Goal: Task Accomplishment & Management: Manage account settings

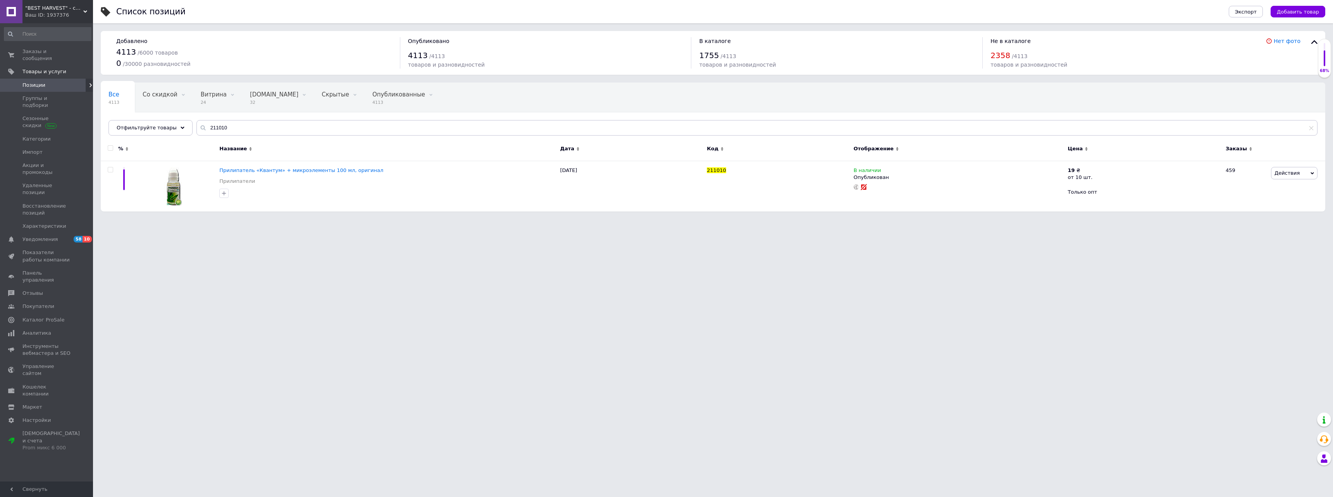
click at [366, 124] on input "211010" at bounding box center [756, 127] width 1121 height 15
type input "109024"
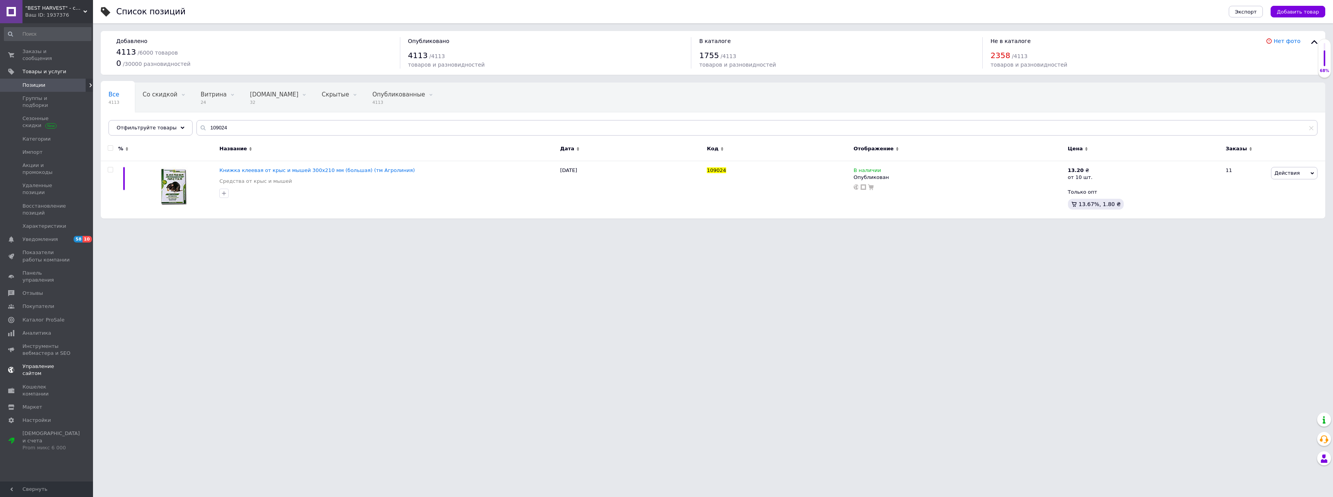
click at [48, 363] on span "Управление сайтом" at bounding box center [46, 370] width 49 height 14
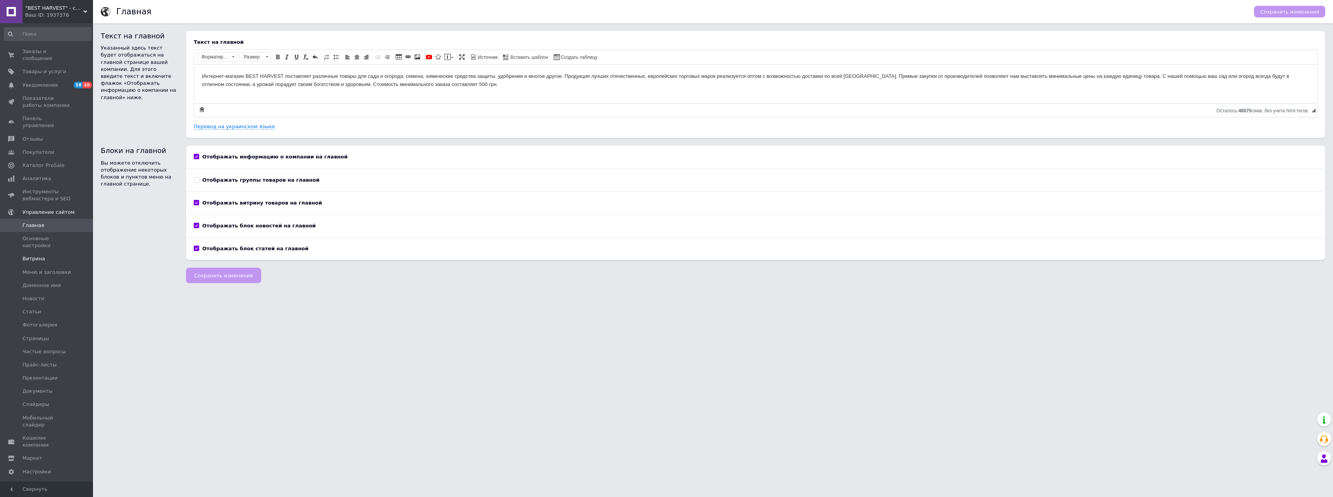
click at [40, 255] on span "Витрина" at bounding box center [33, 258] width 22 height 7
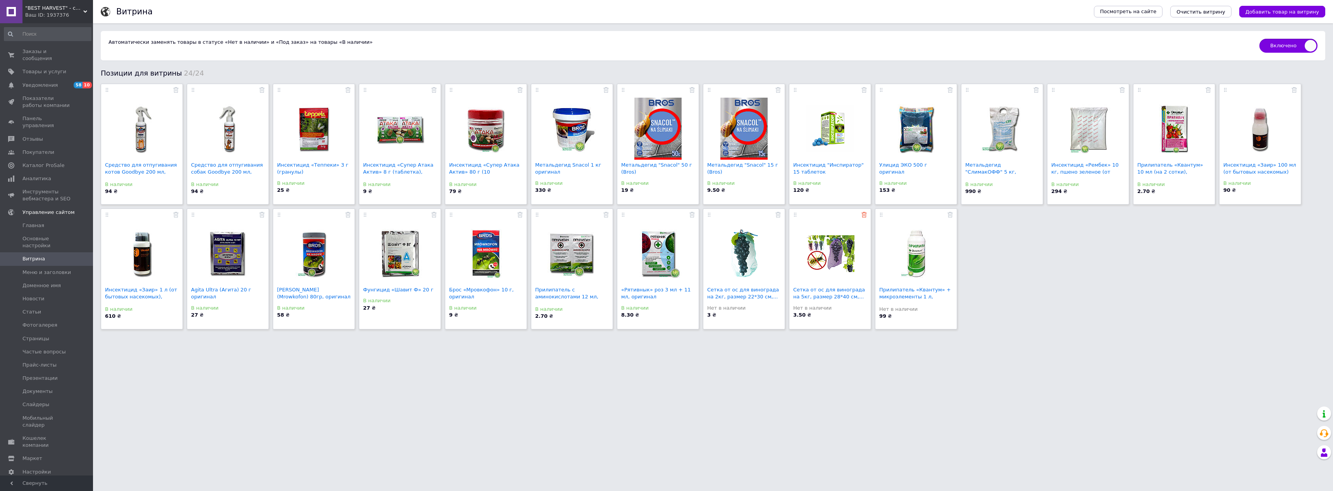
click at [864, 213] on use at bounding box center [863, 214] width 5 height 5
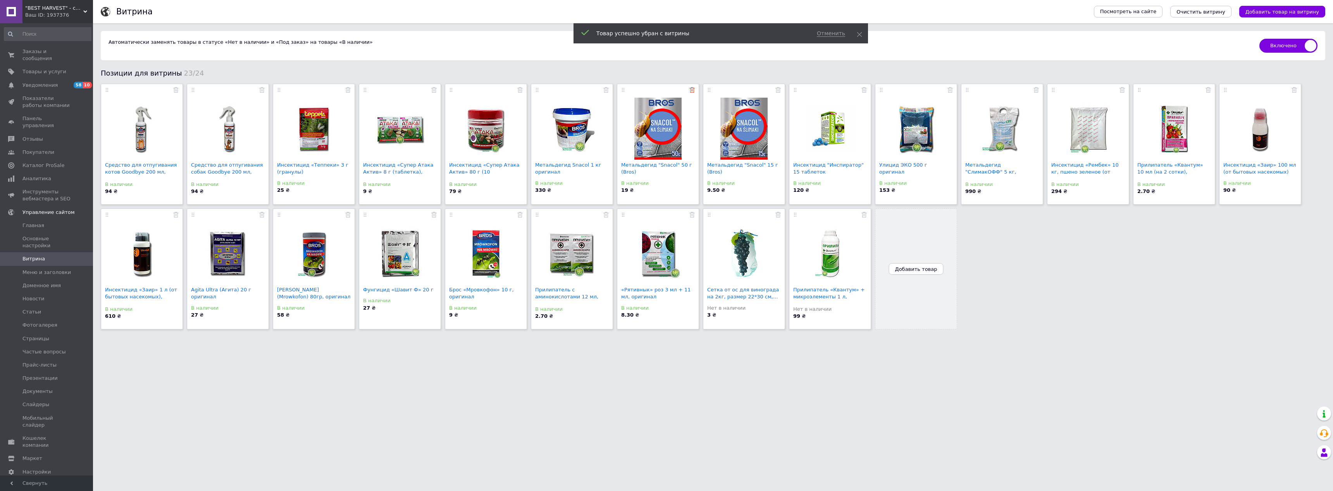
click at [694, 90] on use at bounding box center [691, 89] width 5 height 5
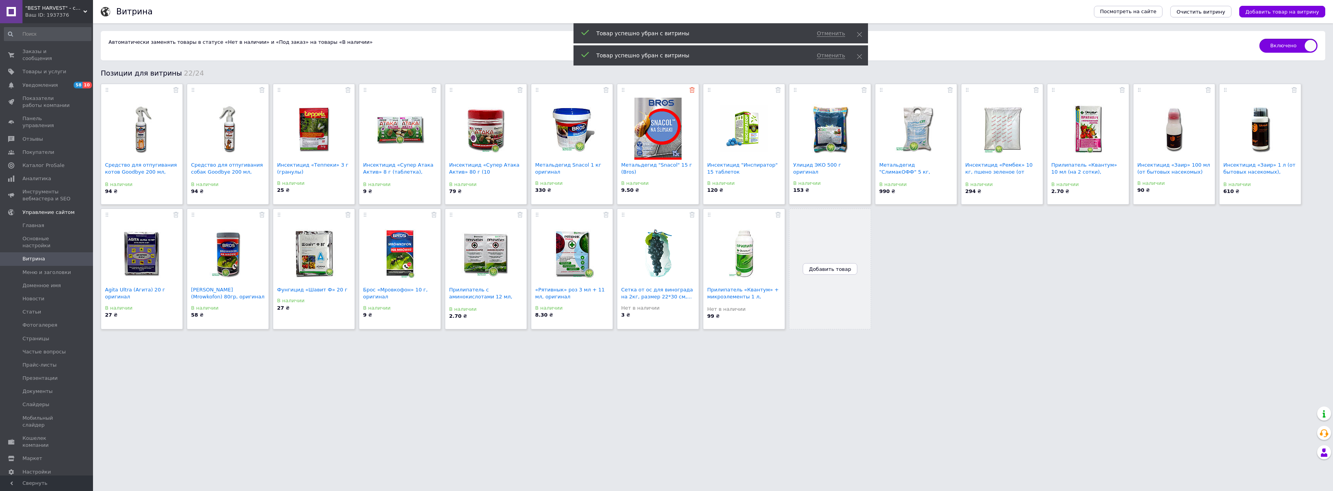
click at [694, 88] on icon at bounding box center [691, 89] width 5 height 5
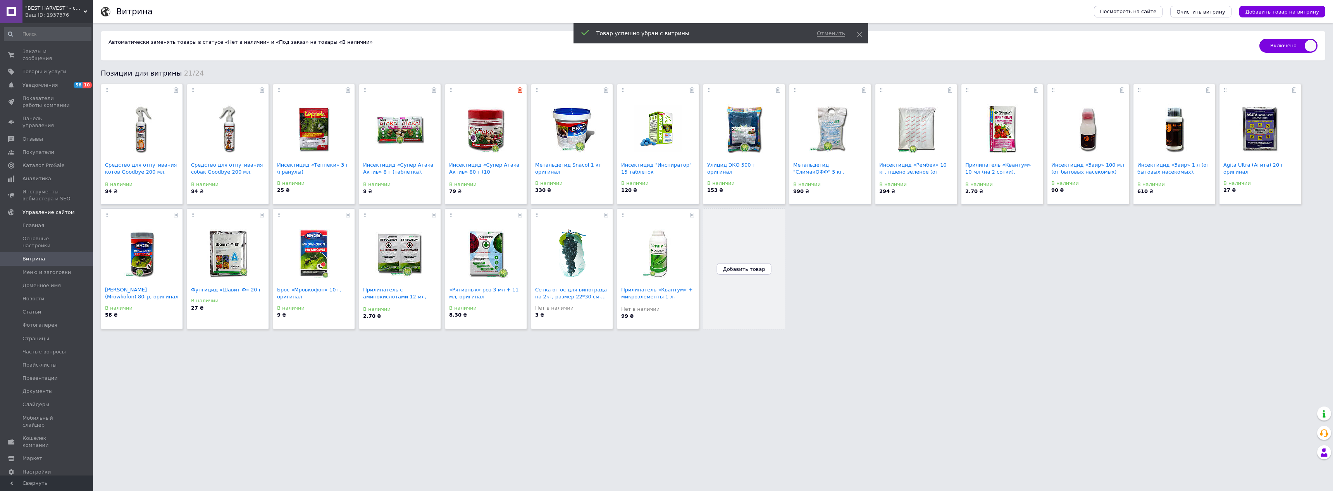
click at [518, 90] on use at bounding box center [519, 89] width 5 height 5
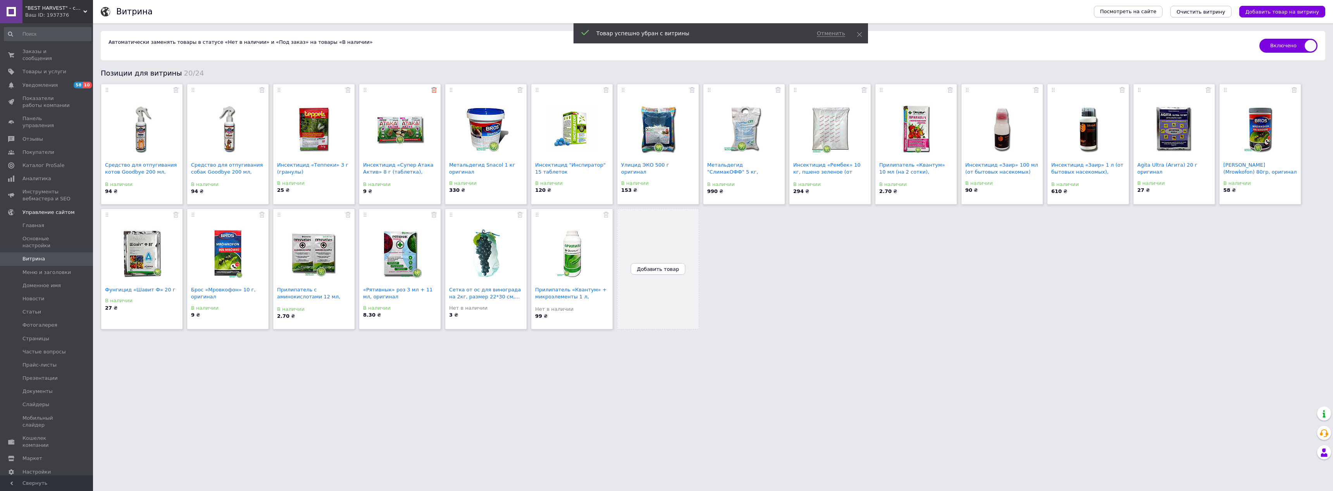
click at [436, 89] on use at bounding box center [433, 89] width 5 height 5
click at [350, 88] on use at bounding box center [347, 89] width 5 height 5
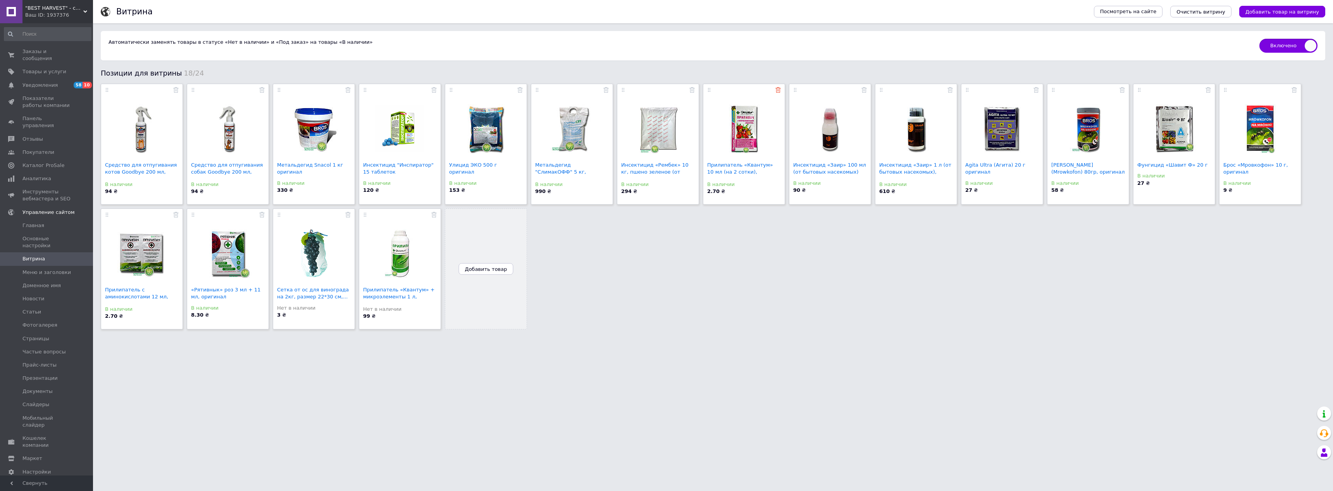
click at [780, 90] on use at bounding box center [777, 89] width 5 height 5
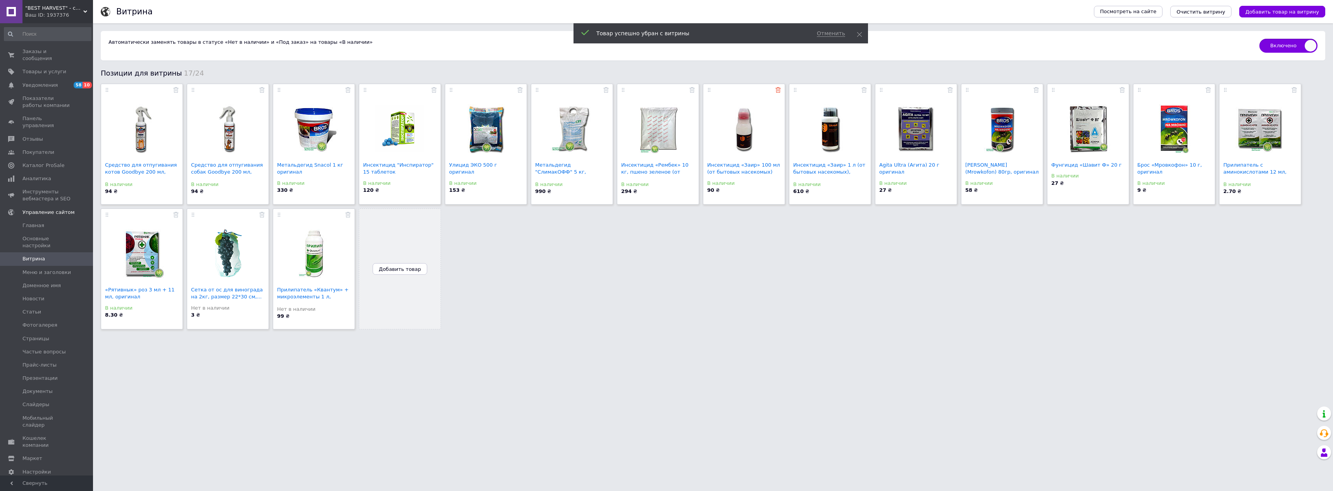
click at [778, 90] on use at bounding box center [777, 89] width 5 height 5
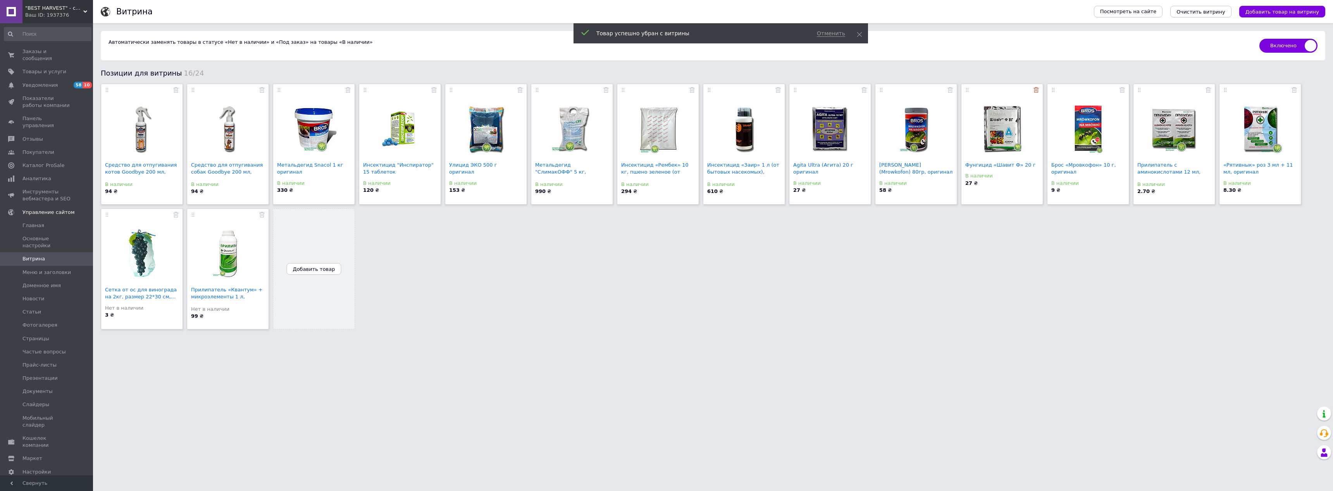
click at [1037, 91] on icon at bounding box center [1035, 89] width 5 height 5
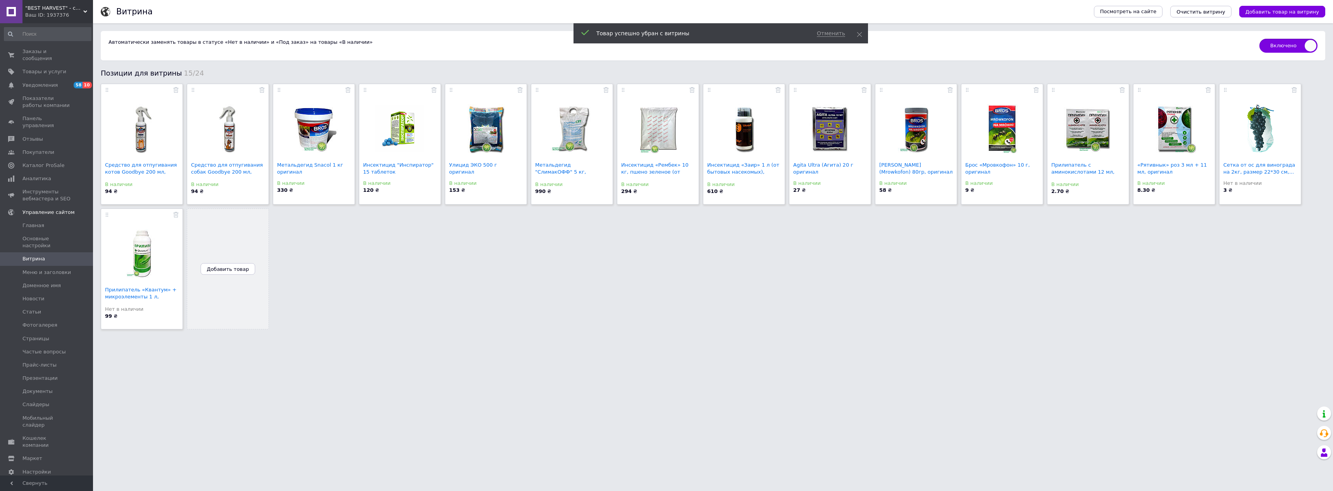
click at [1127, 89] on div "Прилипатель с аминокислотами 12 мл, оригинал В наличии 2.70 ₴" at bounding box center [1088, 144] width 82 height 121
click at [1125, 89] on div "Прилипатель с аминокислотами 12 мл, оригинал В наличии 2.70 ₴" at bounding box center [1088, 144] width 82 height 121
click at [1124, 90] on use at bounding box center [1121, 89] width 5 height 5
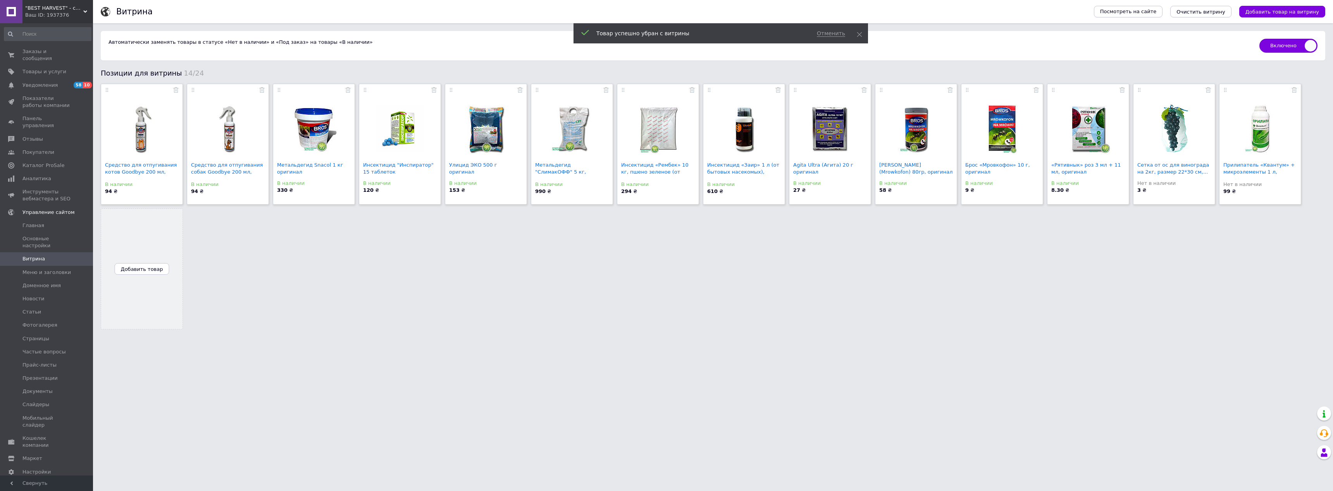
click at [1118, 88] on div at bounding box center [1088, 92] width 74 height 12
click at [1121, 89] on icon at bounding box center [1121, 89] width 5 height 5
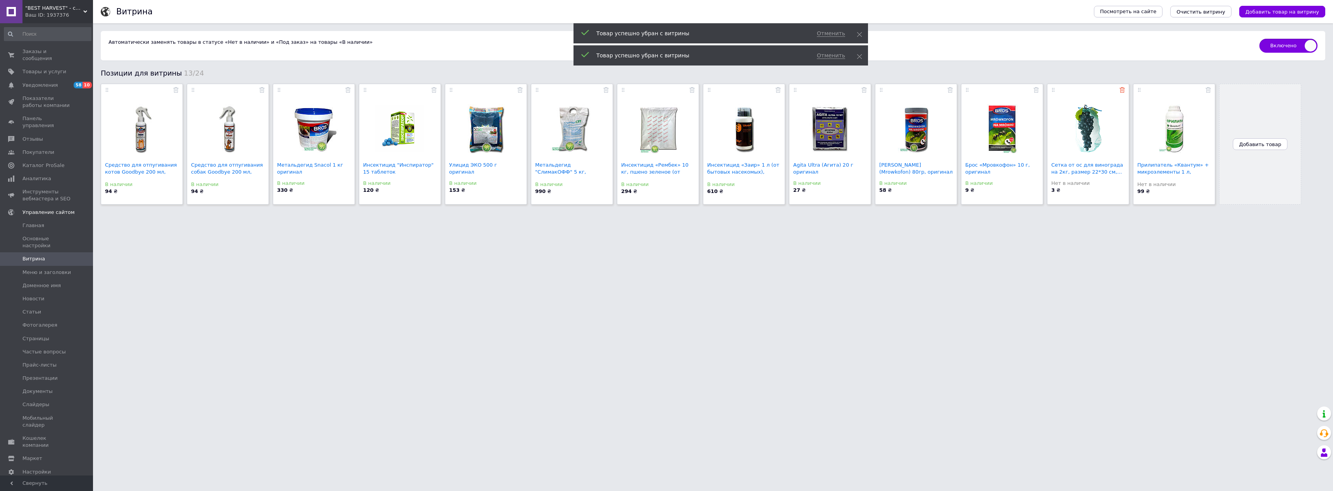
click at [1123, 90] on icon at bounding box center [1121, 89] width 5 height 5
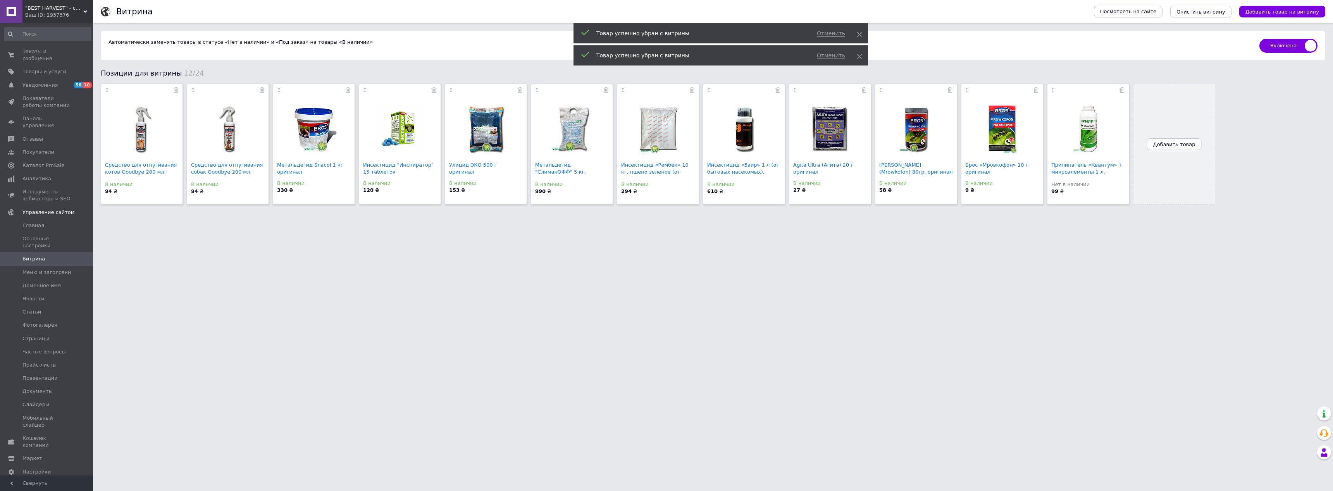
click at [1123, 90] on icon at bounding box center [1121, 89] width 5 height 5
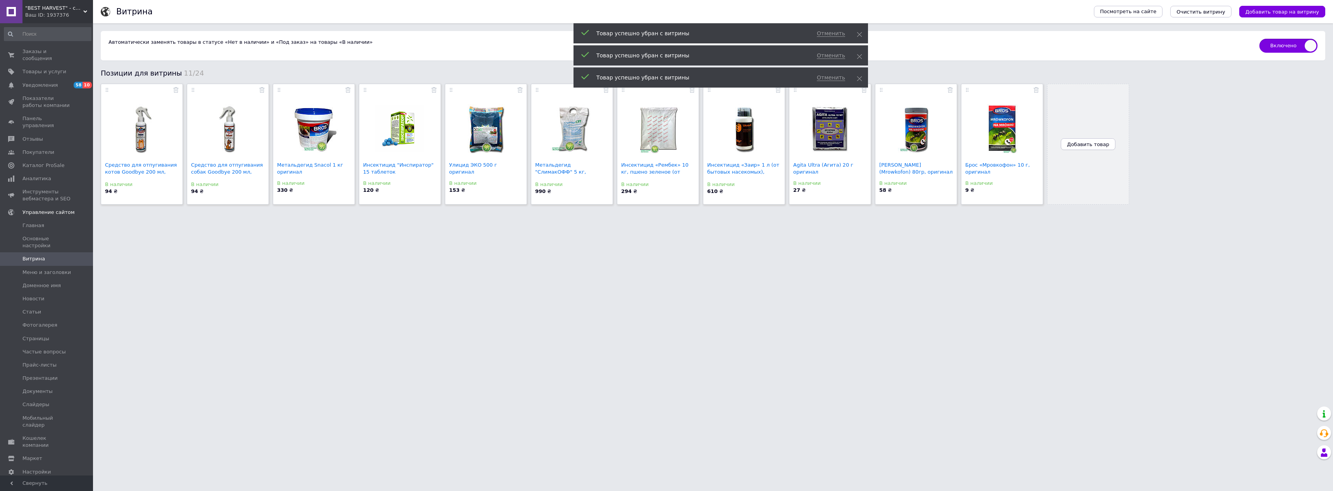
click at [1080, 144] on span "Добавить товар" at bounding box center [1088, 144] width 42 height 6
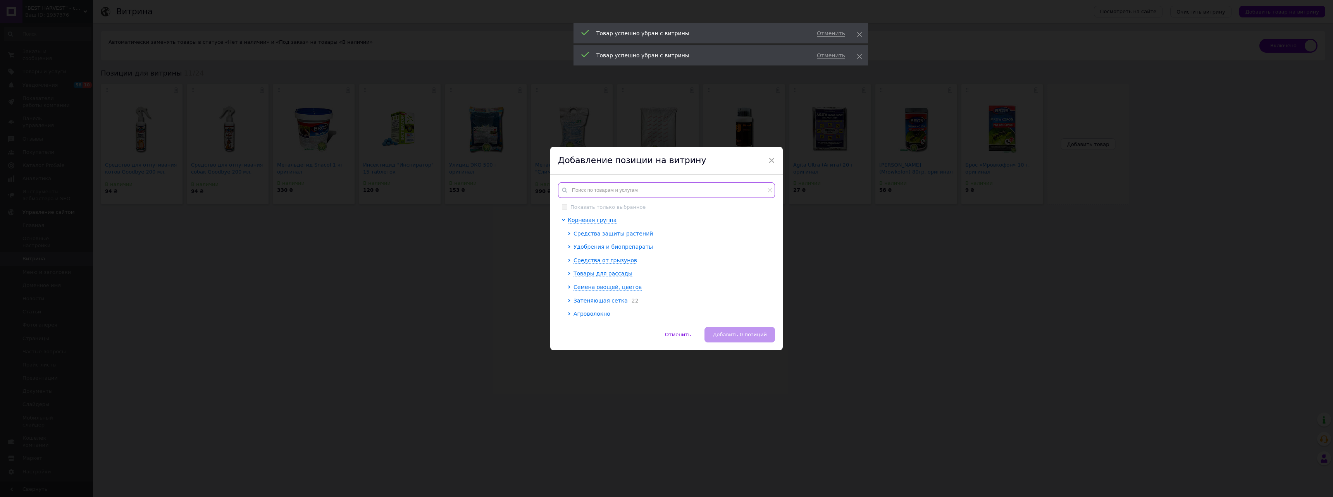
click at [638, 185] on input "text" at bounding box center [666, 189] width 217 height 15
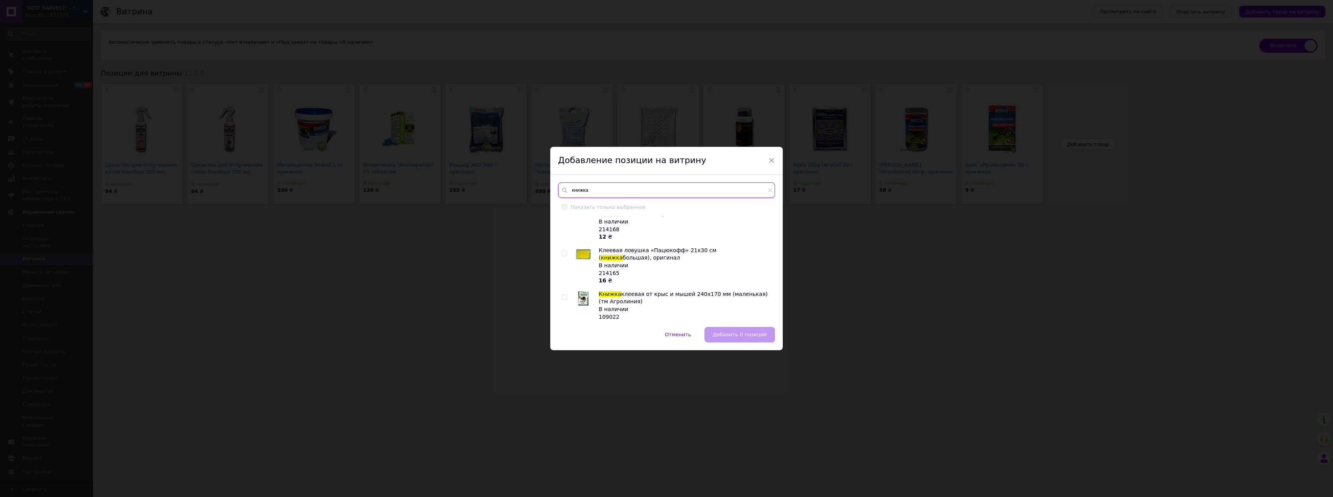
scroll to position [271, 0]
type input "книжка"
click at [563, 256] on input "checkbox" at bounding box center [564, 258] width 5 height 5
checkbox input "true"
click at [563, 300] on input "checkbox" at bounding box center [564, 302] width 5 height 5
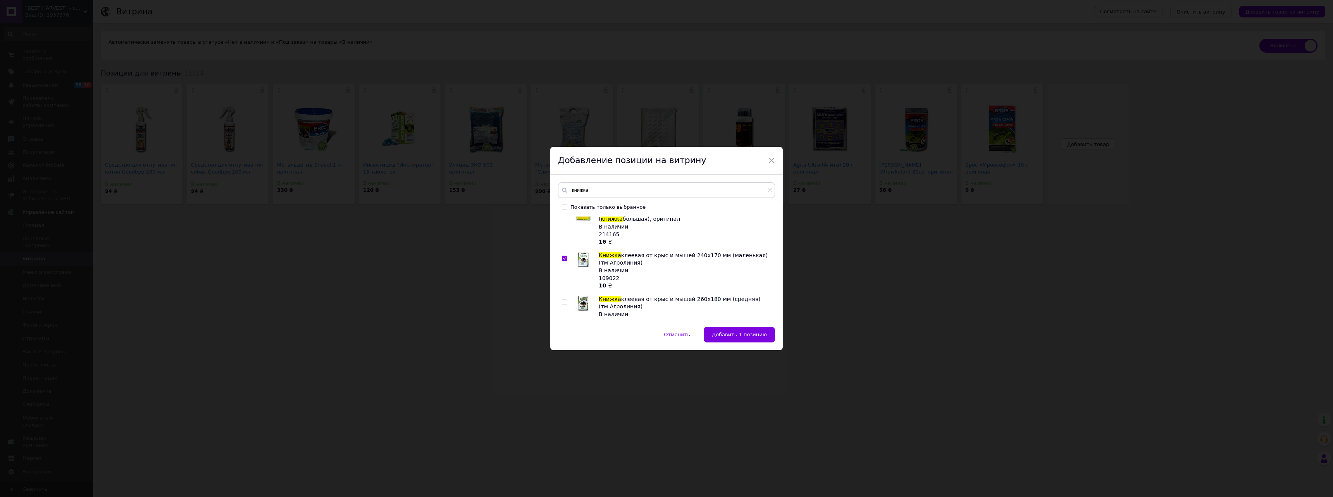
checkbox input "true"
click at [564, 344] on input "checkbox" at bounding box center [564, 346] width 5 height 5
checkbox input "true"
click at [748, 335] on span "Добавить 3 позиции" at bounding box center [740, 335] width 54 height 6
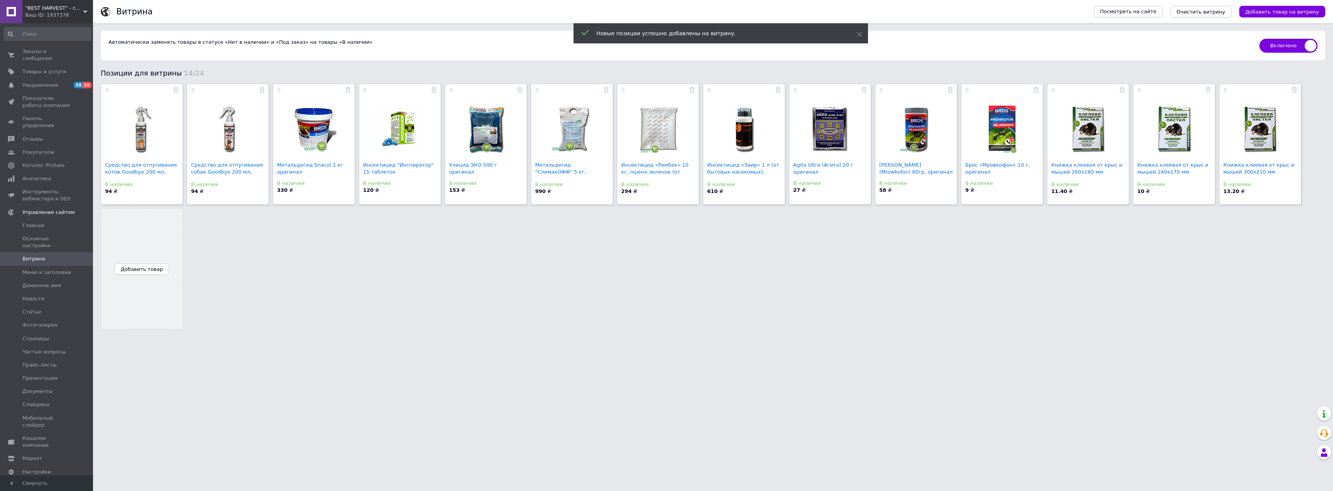
click at [138, 271] on span "Добавить товар" at bounding box center [142, 269] width 42 height 6
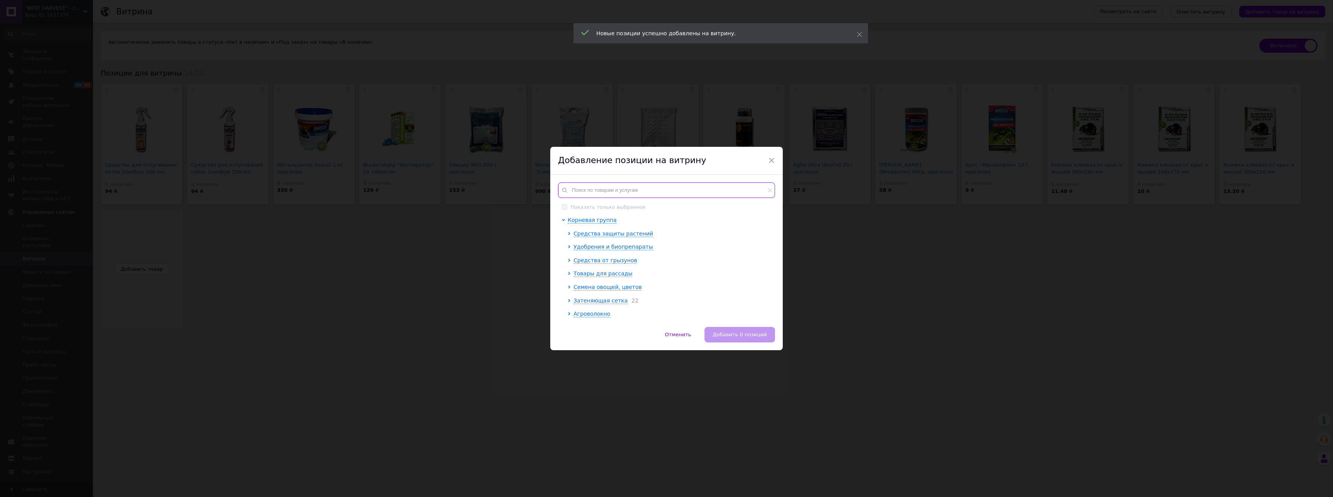
click at [648, 190] on input "text" at bounding box center [666, 189] width 217 height 15
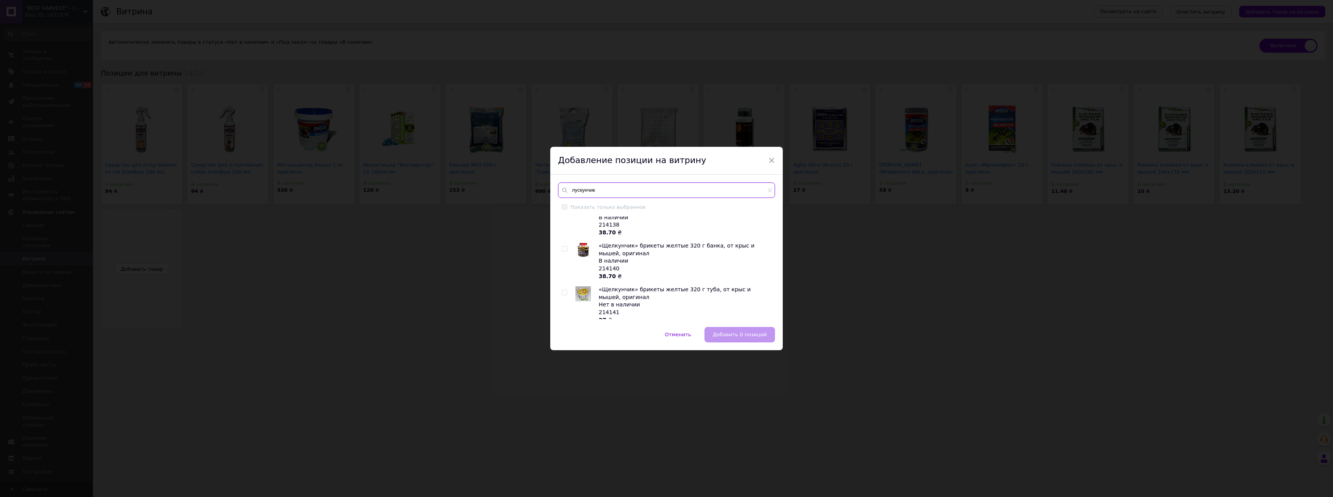
scroll to position [426, 0]
click at [610, 187] on input "лускунчик" at bounding box center [666, 189] width 217 height 15
paste input "214169"
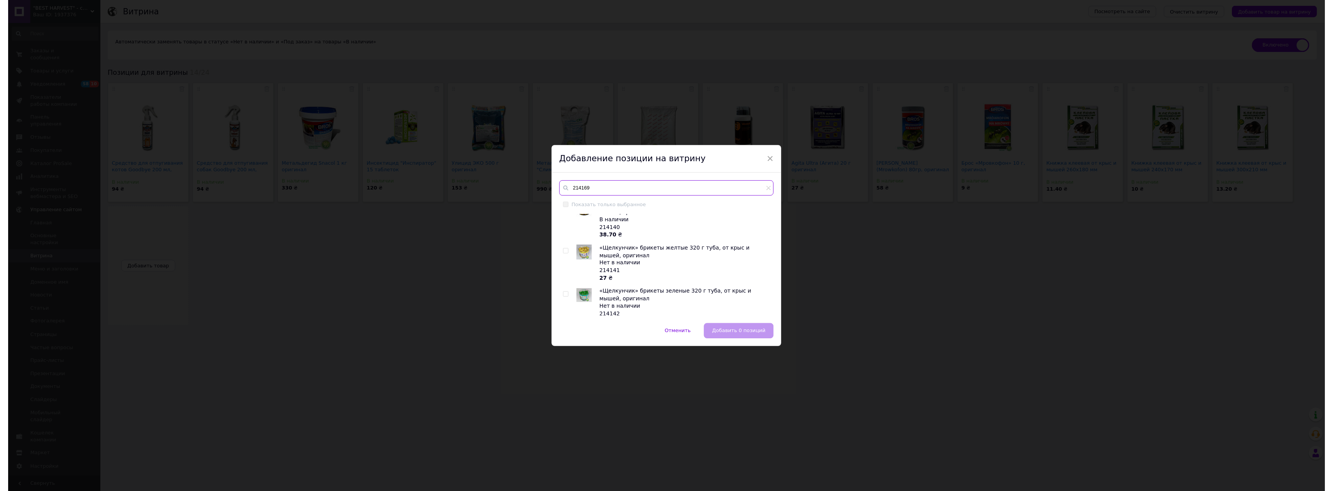
scroll to position [0, 0]
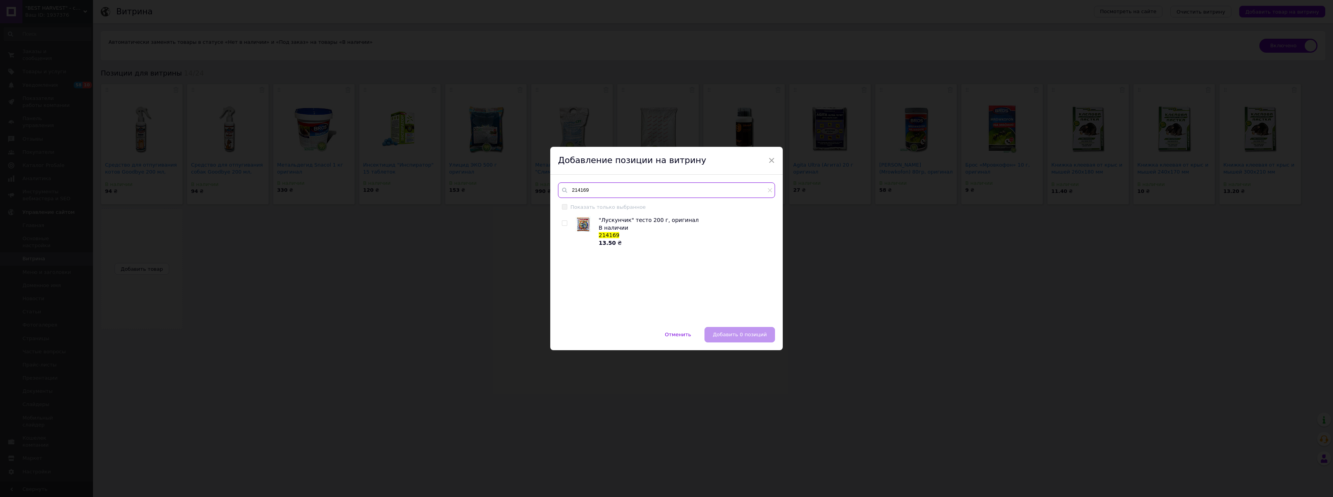
type input "214169"
click at [565, 223] on input "checkbox" at bounding box center [564, 223] width 5 height 5
checkbox input "true"
click at [600, 190] on input "214169" at bounding box center [666, 189] width 217 height 15
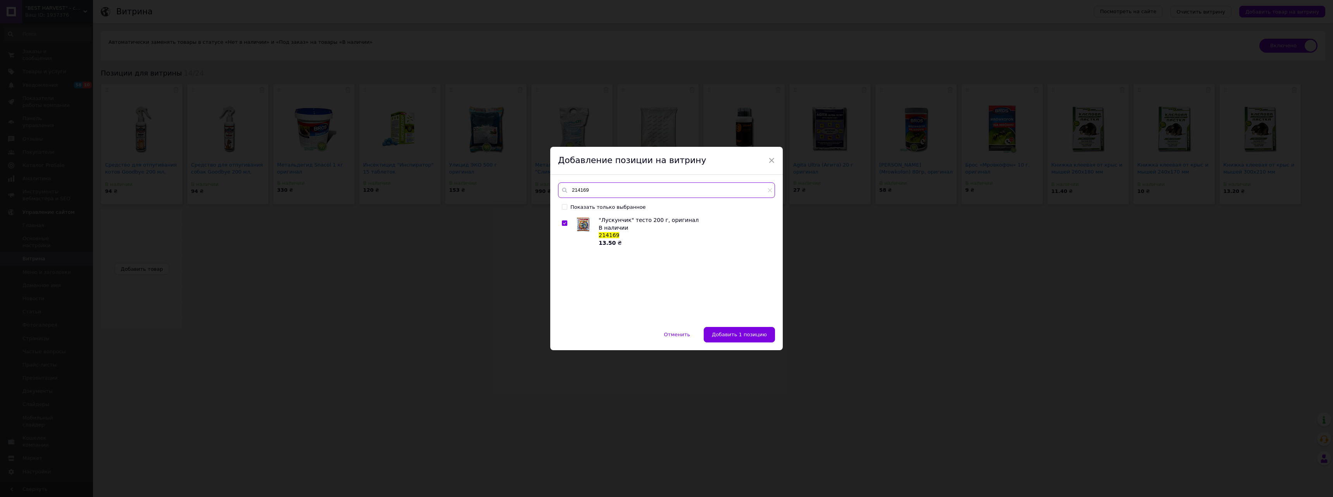
paste input "38"
type input "214138"
click at [564, 223] on input "checkbox" at bounding box center [564, 223] width 5 height 5
checkbox input "true"
click at [604, 191] on input "214138" at bounding box center [666, 189] width 217 height 15
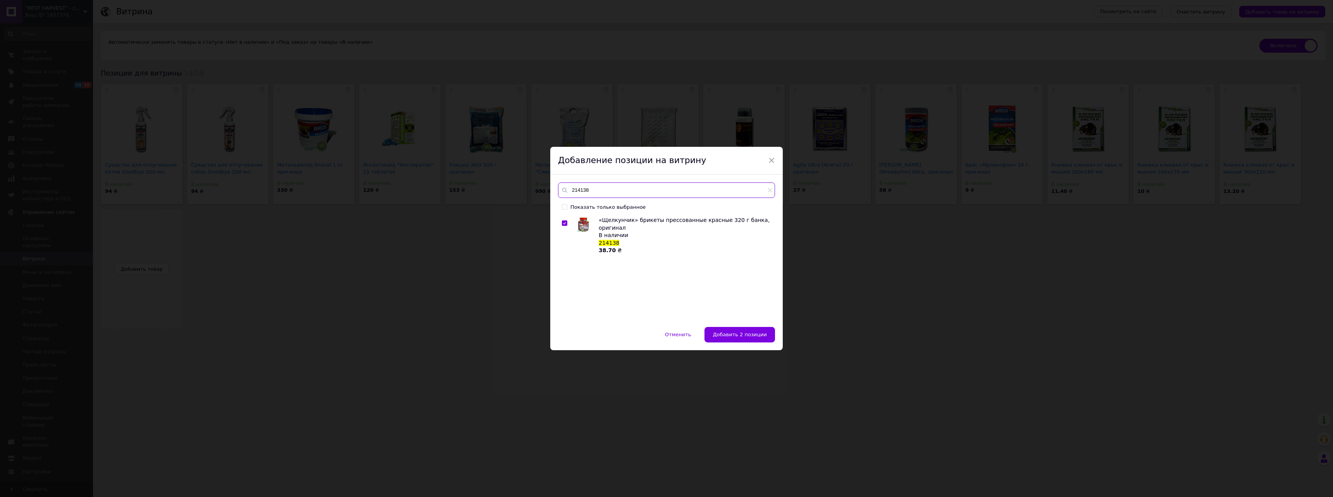
click at [604, 191] on input "214138" at bounding box center [666, 189] width 217 height 15
paste input "22"
type input "214122"
click at [564, 224] on input "checkbox" at bounding box center [564, 223] width 5 height 5
checkbox input "true"
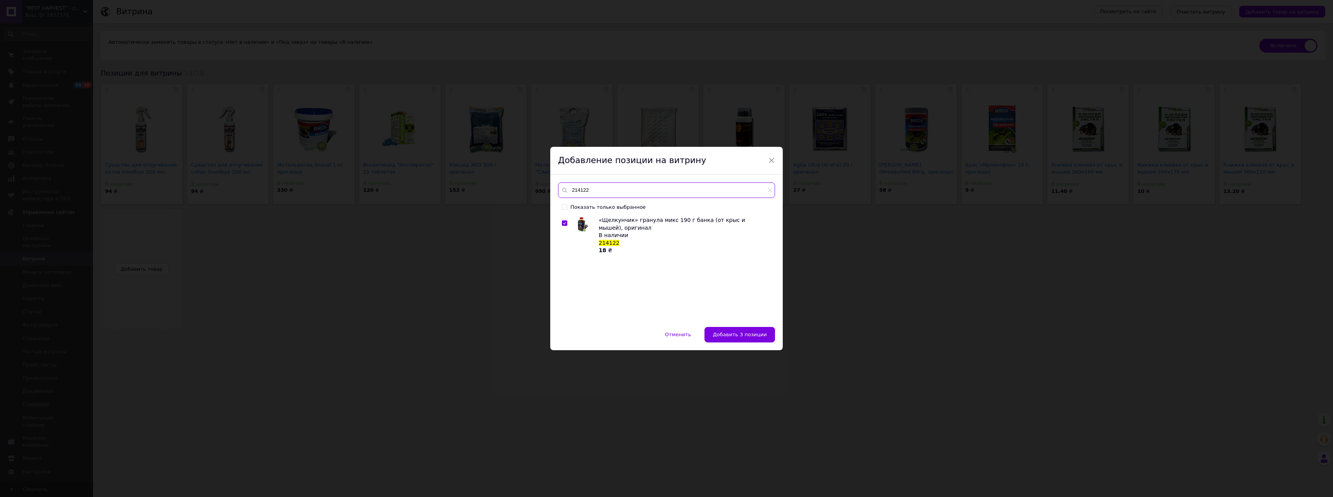
click at [611, 188] on input "214122" at bounding box center [666, 189] width 217 height 15
paste input "033"
type input "214033"
click at [564, 224] on input "checkbox" at bounding box center [564, 223] width 5 height 5
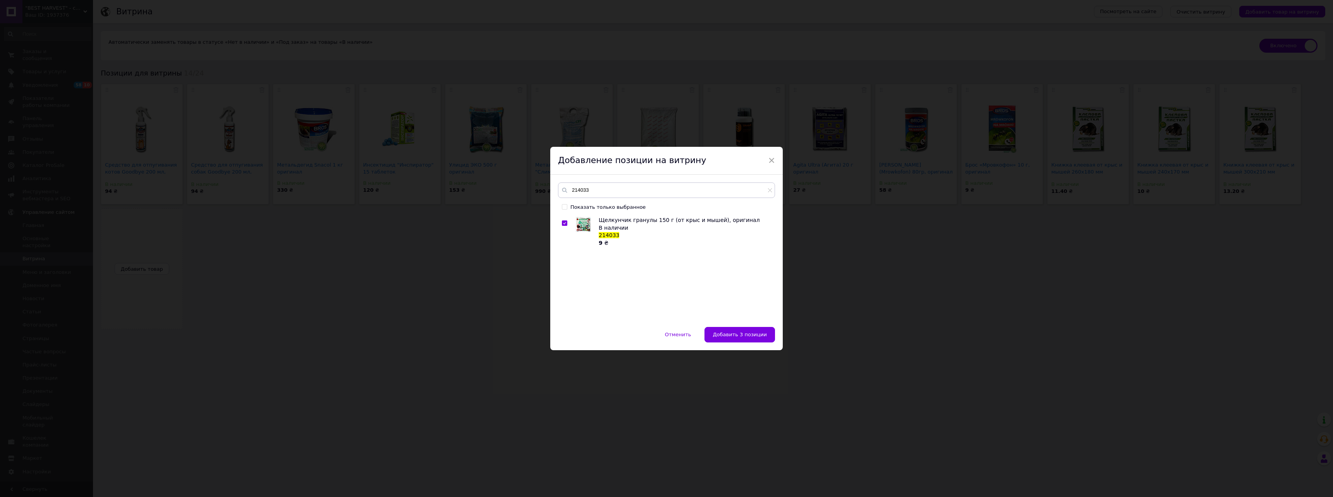
checkbox input "true"
click at [654, 185] on input "214033" at bounding box center [666, 189] width 217 height 15
paste input "51"
type input "214051"
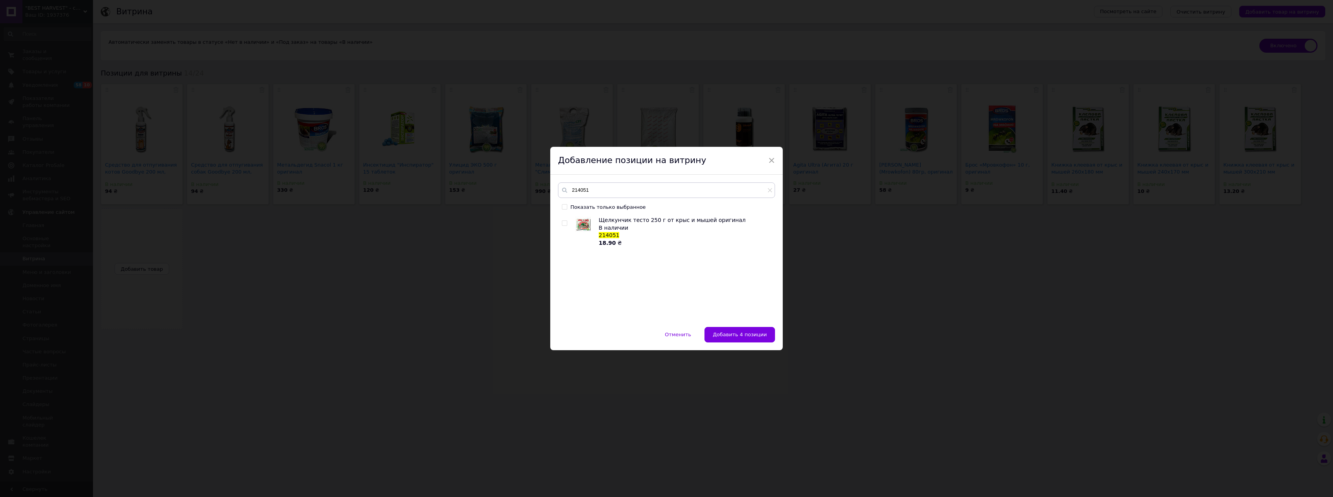
click at [563, 223] on input "checkbox" at bounding box center [564, 223] width 5 height 5
checkbox input "true"
click at [622, 193] on input "214051" at bounding box center [666, 189] width 217 height 15
paste input "102"
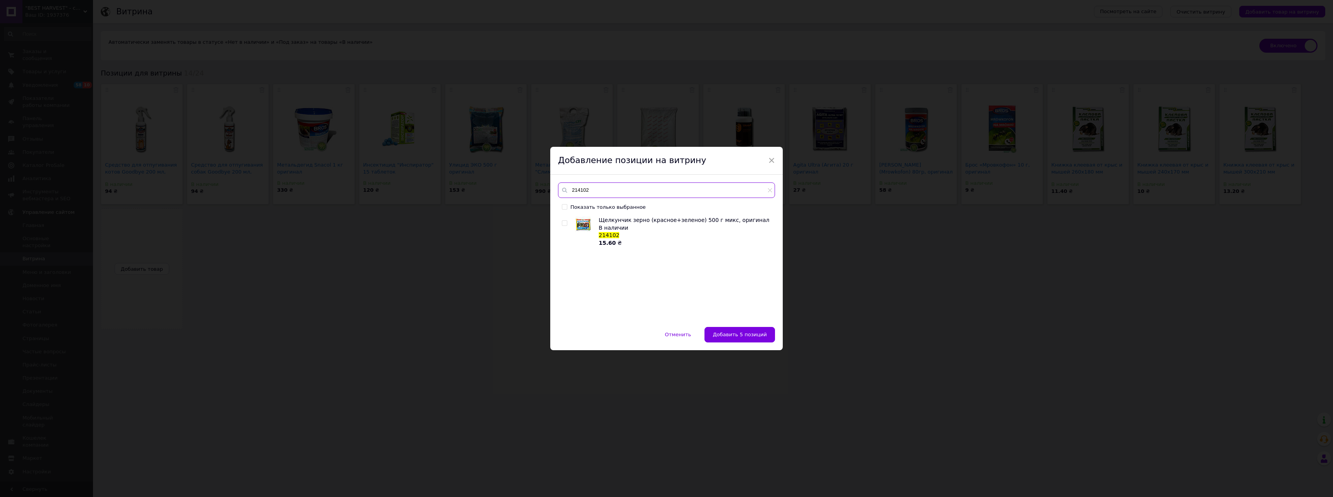
type input "214102"
click at [564, 222] on input "checkbox" at bounding box center [564, 223] width 5 height 5
checkbox input "true"
click at [752, 339] on button "Добавить 6 позиций" at bounding box center [739, 334] width 71 height 15
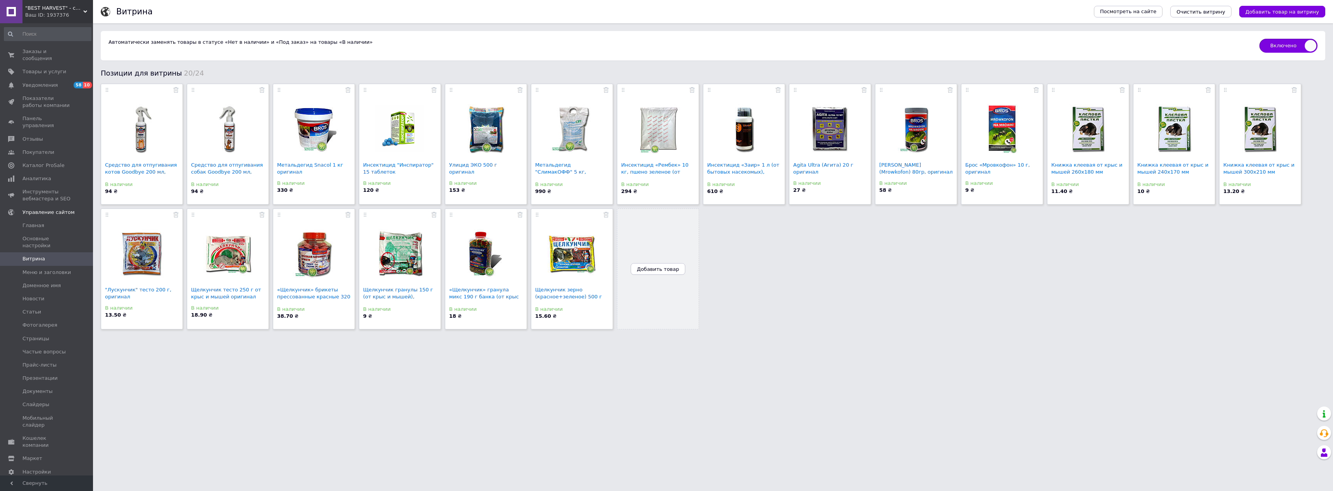
click at [666, 271] on span "Добавить товар" at bounding box center [658, 269] width 42 height 6
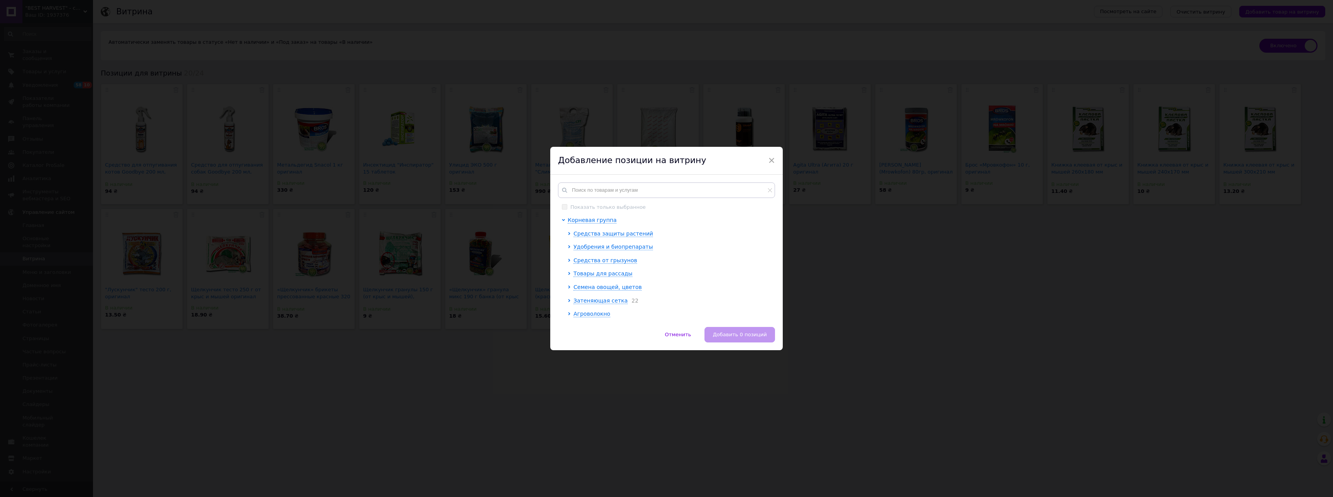
click at [628, 181] on div "Показать только выбранное Корневая группа Средства защиты растений Удобрения и …" at bounding box center [666, 251] width 232 height 152
click at [622, 192] on input "text" at bounding box center [666, 189] width 217 height 15
type input "токсифос"
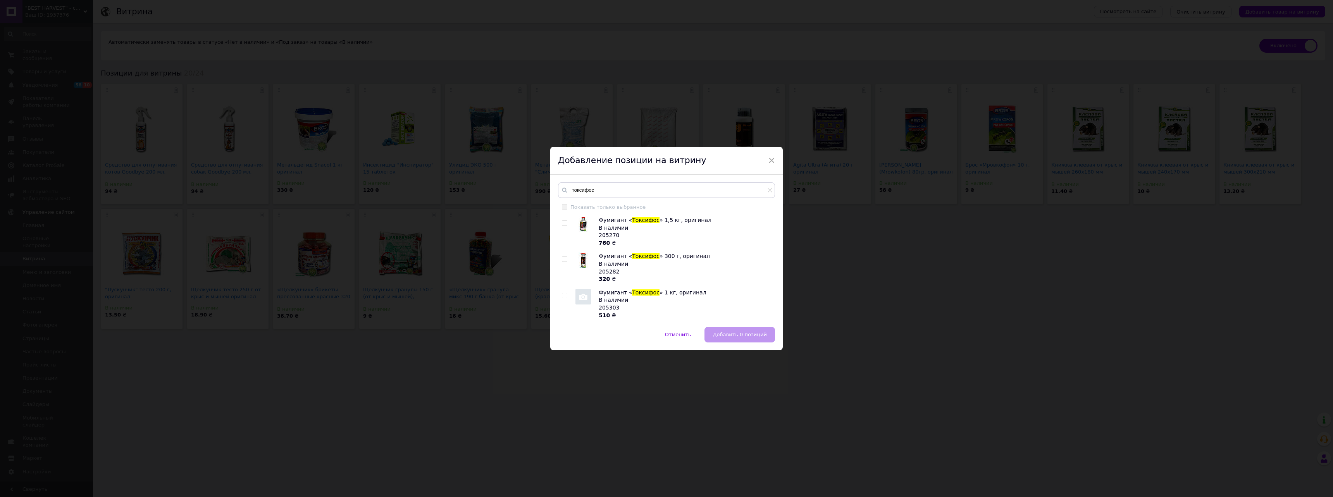
click at [564, 259] on input "checkbox" at bounding box center [564, 259] width 5 height 5
checkbox input "true"
click at [612, 197] on input "токсифос" at bounding box center [666, 189] width 217 height 15
click at [612, 196] on input "токсифос" at bounding box center [666, 189] width 217 height 15
click at [611, 196] on input "токсифос" at bounding box center [666, 189] width 217 height 15
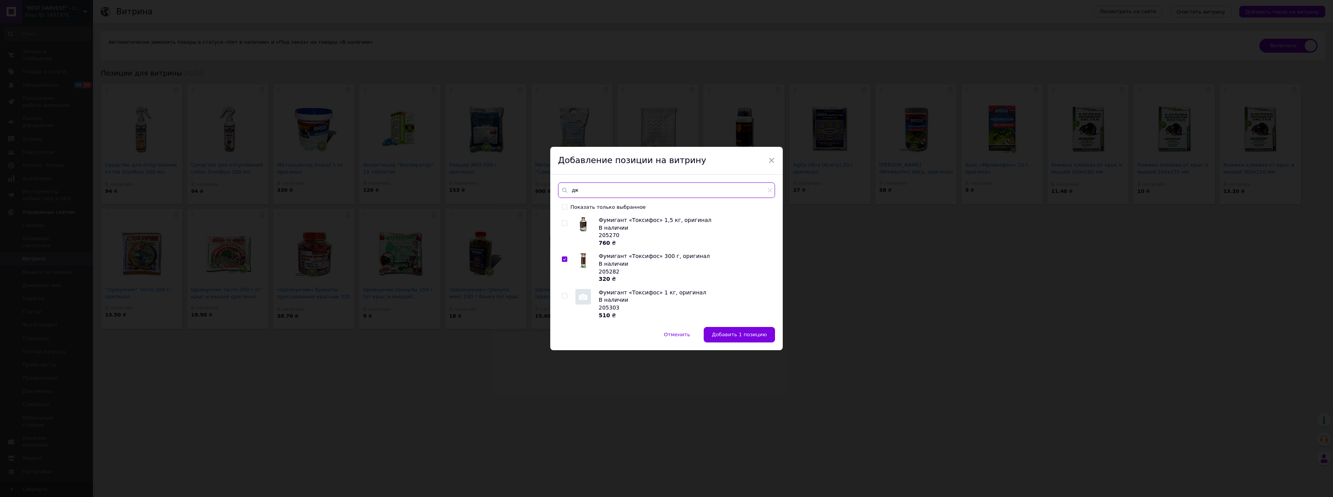
type input "д"
type input "джин"
click at [563, 224] on input "checkbox" at bounding box center [564, 223] width 5 height 5
click at [562, 225] on input "checkbox" at bounding box center [564, 223] width 5 height 5
checkbox input "false"
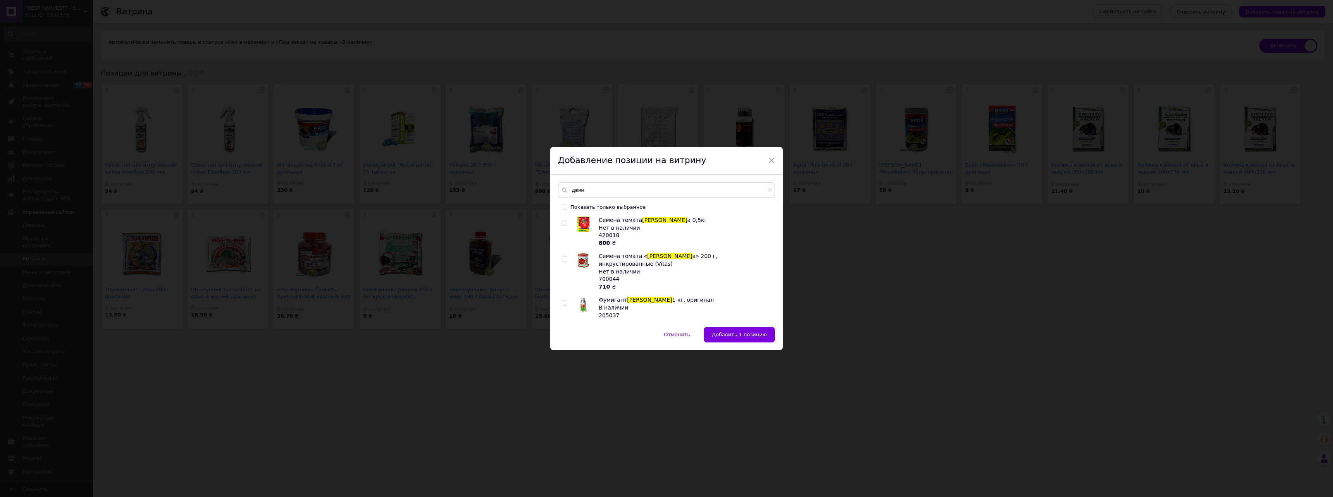
click at [566, 300] on span at bounding box center [564, 302] width 5 height 5
click at [566, 301] on input "checkbox" at bounding box center [564, 303] width 5 height 5
checkbox input "true"
click at [624, 191] on input "джин" at bounding box center [666, 189] width 217 height 15
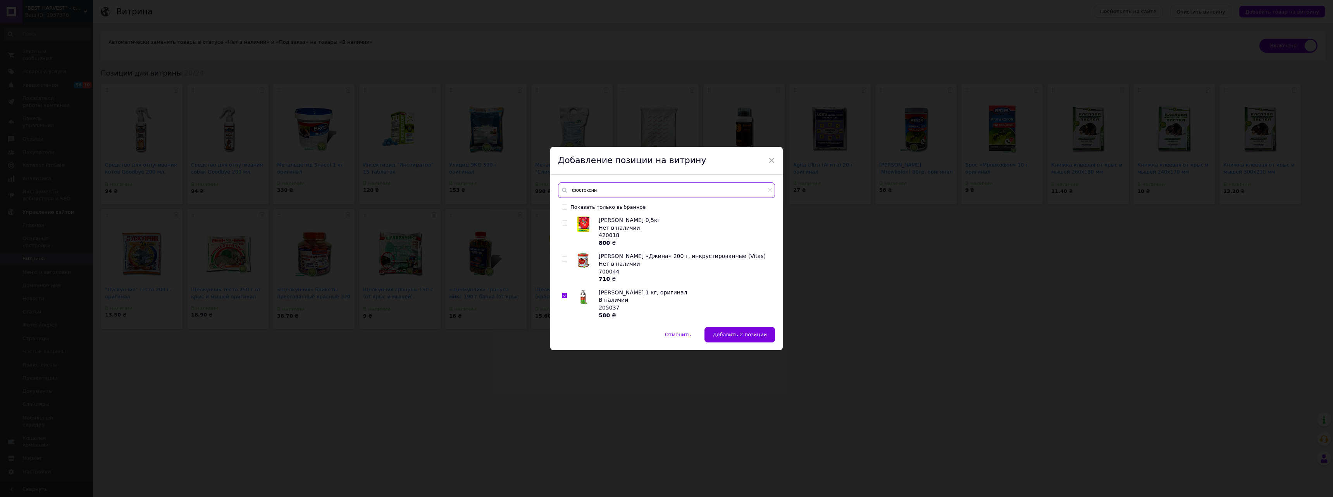
type input "фостоксин"
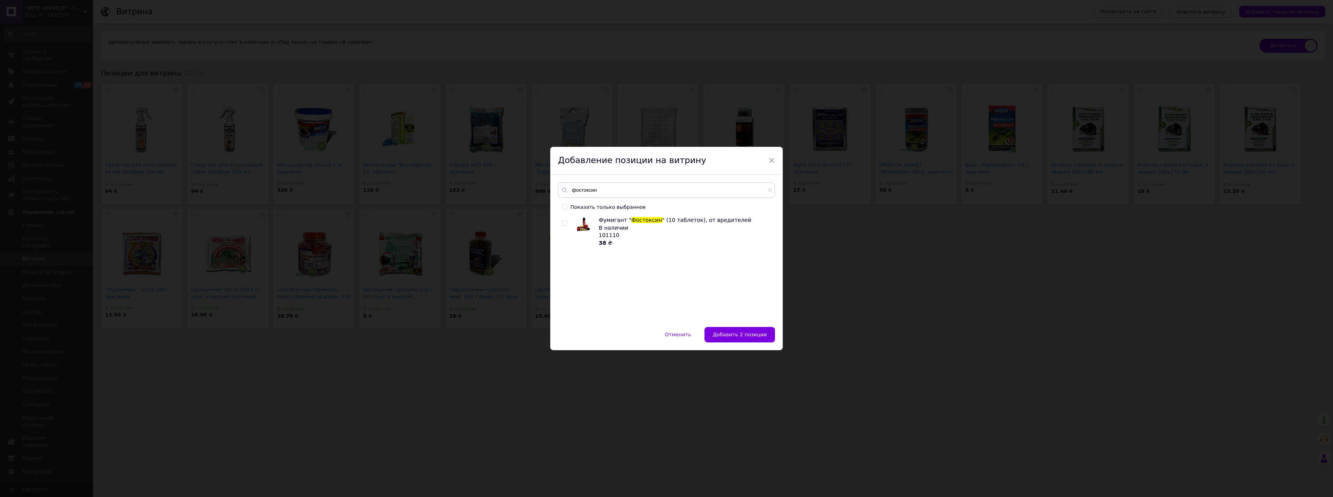
click at [563, 221] on input "checkbox" at bounding box center [564, 223] width 5 height 5
checkbox input "true"
click at [757, 332] on span "Добавить 3 позиции" at bounding box center [740, 335] width 54 height 6
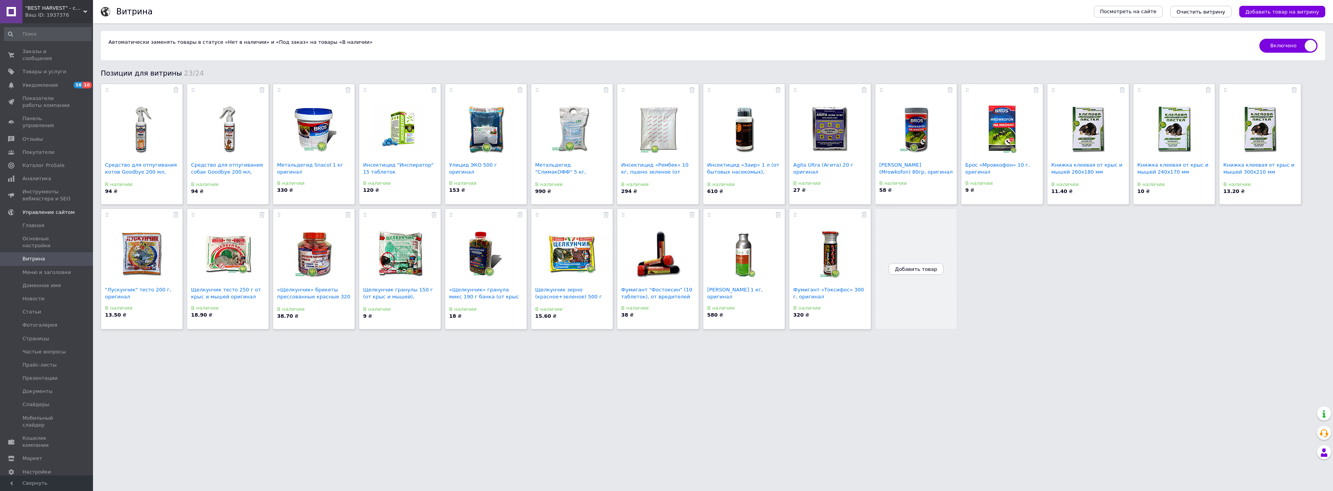
click at [923, 268] on span "Добавить товар" at bounding box center [916, 269] width 42 height 6
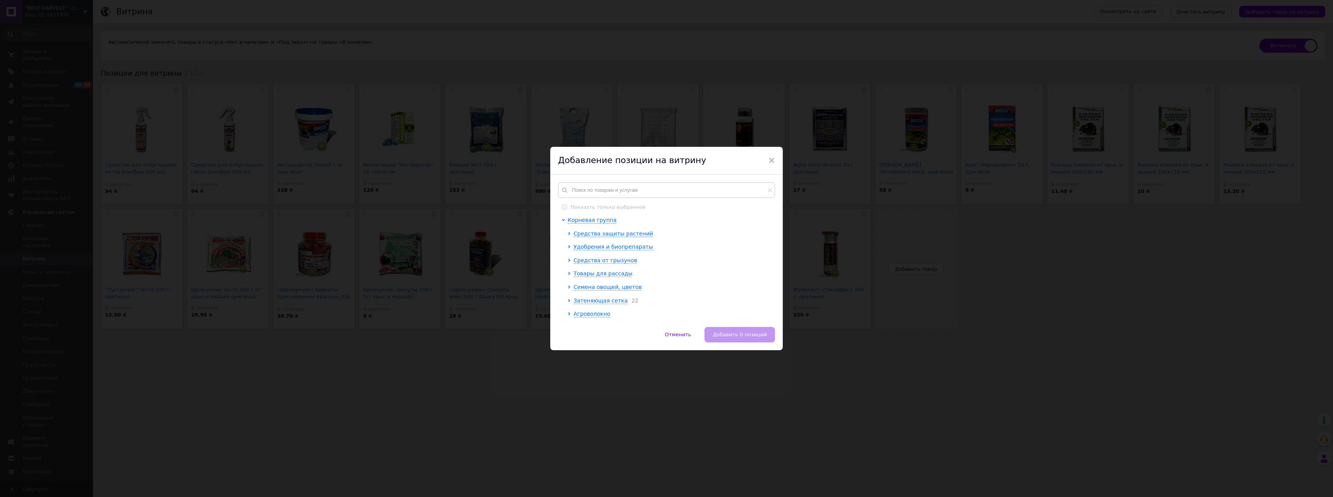
click at [699, 180] on div "Показать только выбранное Корневая группа Средства защиты растений Удобрения и …" at bounding box center [666, 251] width 232 height 152
click at [723, 194] on input "text" at bounding box center [666, 189] width 217 height 15
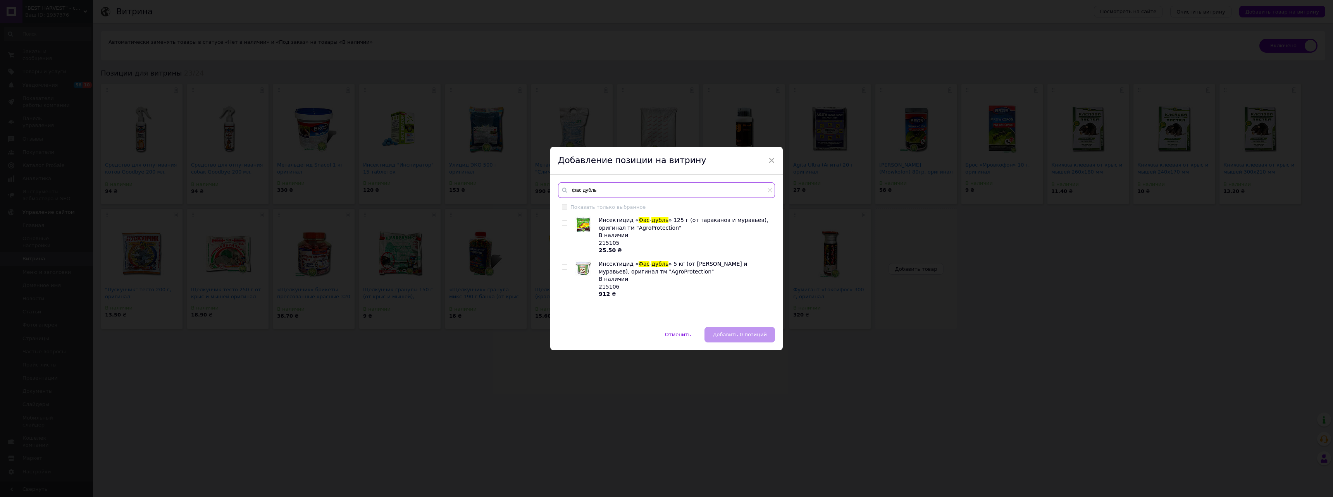
type input "фас дубль"
click at [563, 223] on input "checkbox" at bounding box center [564, 223] width 5 height 5
checkbox input "true"
click at [740, 330] on button "Добавить 1 позицию" at bounding box center [739, 334] width 71 height 15
